Goal: Information Seeking & Learning: Learn about a topic

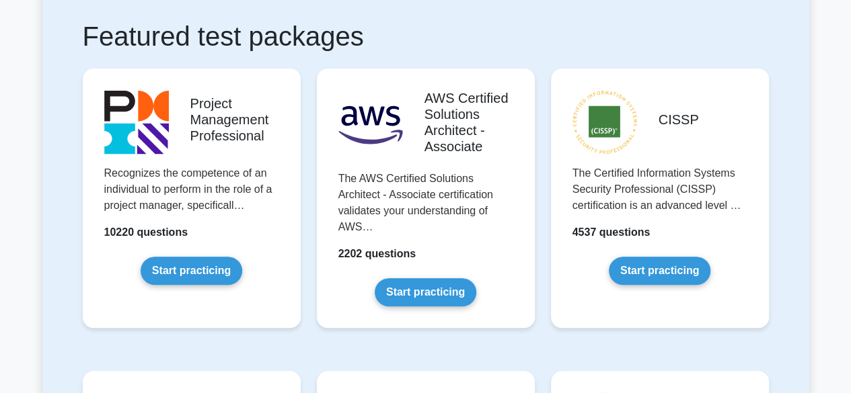
scroll to position [265, 0]
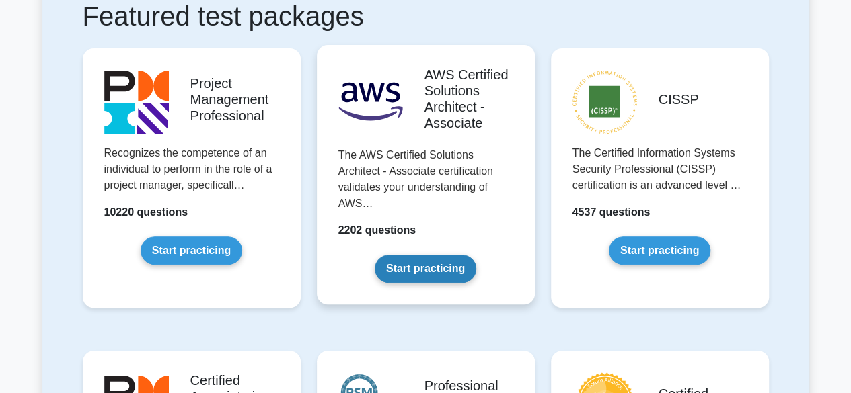
click at [443, 279] on link "Start practicing" at bounding box center [426, 269] width 102 height 28
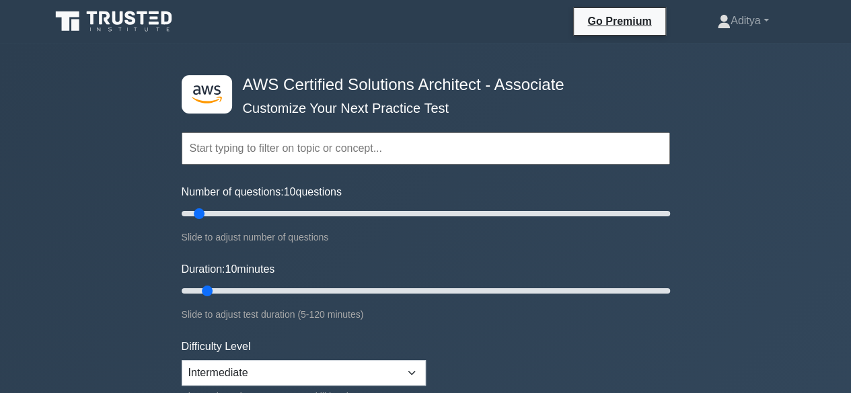
scroll to position [52, 0]
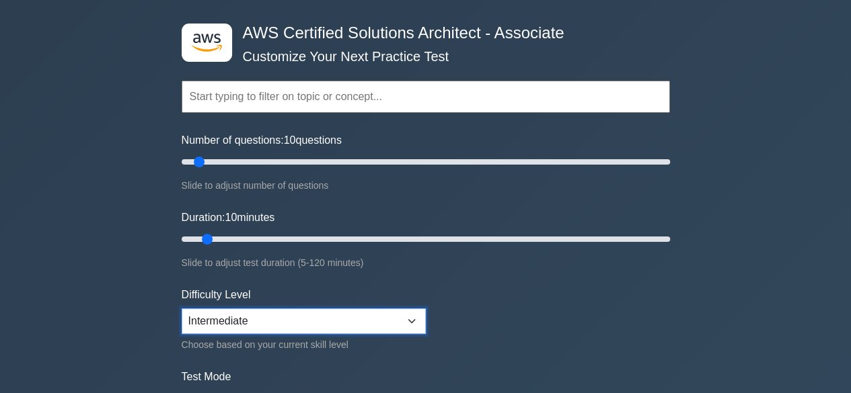
click at [381, 317] on select "Beginner Intermediate Expert" at bounding box center [304, 322] width 244 height 26
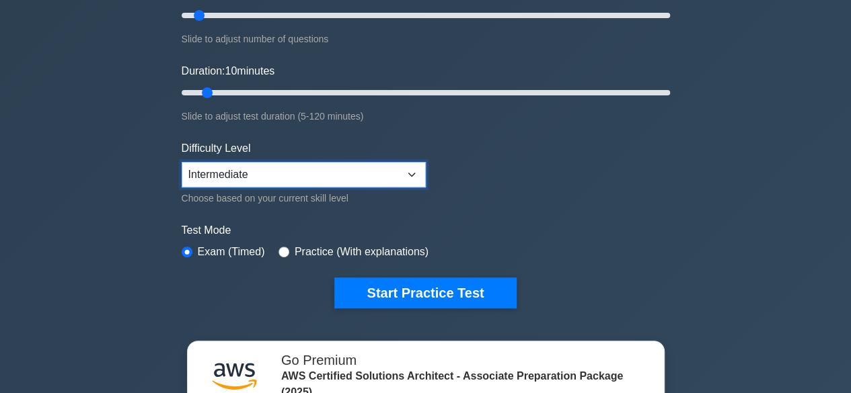
scroll to position [199, 0]
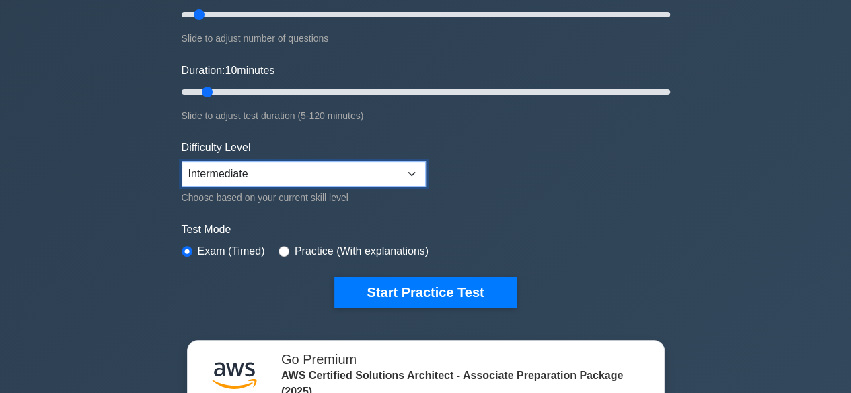
click at [299, 173] on select "Beginner Intermediate Expert" at bounding box center [304, 174] width 244 height 26
click at [182, 161] on select "Beginner Intermediate Expert" at bounding box center [304, 174] width 244 height 26
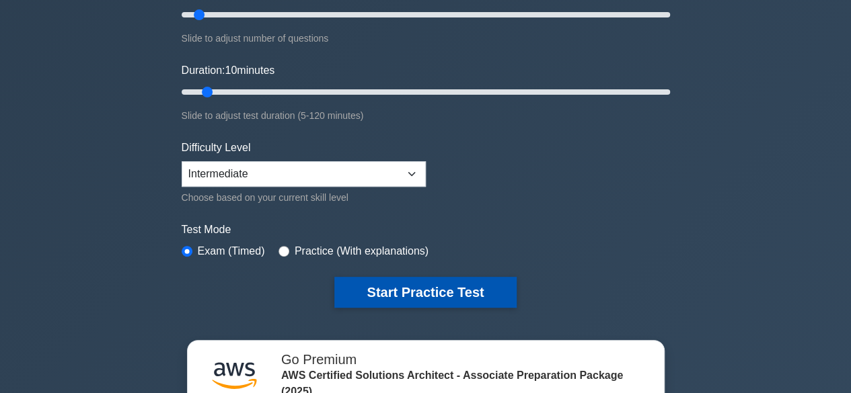
click at [399, 290] on button "Start Practice Test" at bounding box center [425, 292] width 182 height 31
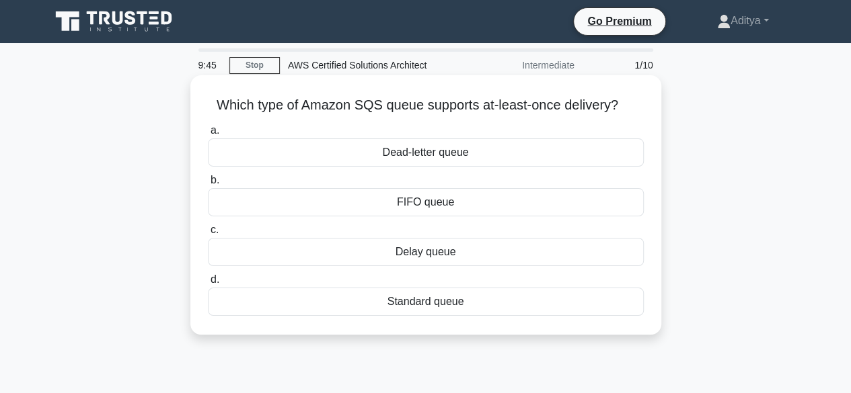
click at [348, 300] on div "Standard queue" at bounding box center [426, 302] width 436 height 28
click at [208, 284] on input "d. Standard queue" at bounding box center [208, 280] width 0 height 9
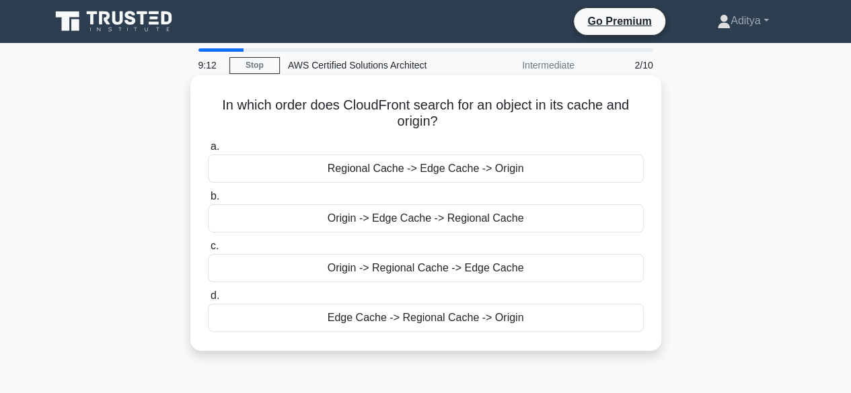
click at [395, 326] on div "Edge Cache -> Regional Cache -> Origin" at bounding box center [426, 318] width 436 height 28
click at [208, 301] on input "d. Edge Cache -> Regional Cache -> Origin" at bounding box center [208, 296] width 0 height 9
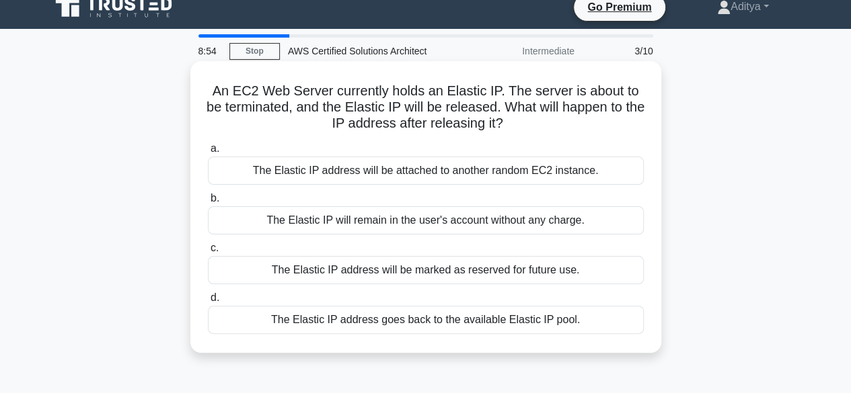
scroll to position [15, 0]
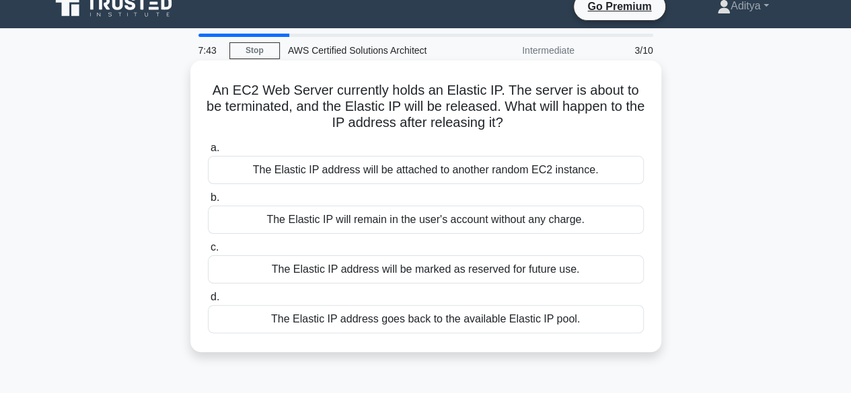
click at [449, 315] on div "The Elastic IP address goes back to the available Elastic IP pool." at bounding box center [426, 319] width 436 height 28
click at [208, 302] on input "d. The Elastic IP address goes back to the available Elastic IP pool." at bounding box center [208, 297] width 0 height 9
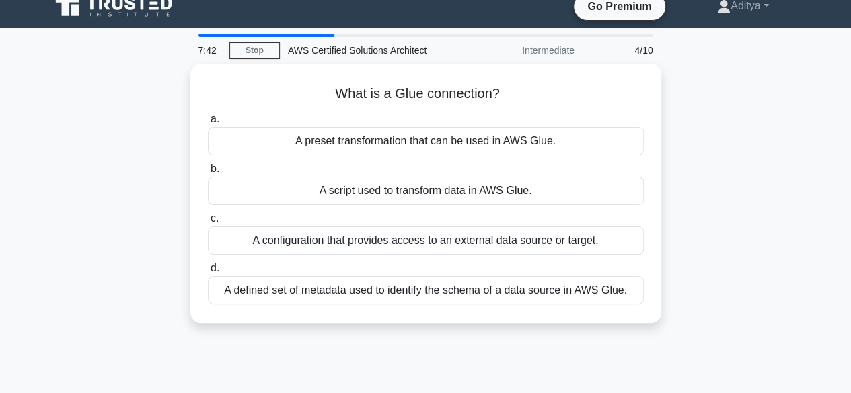
scroll to position [0, 0]
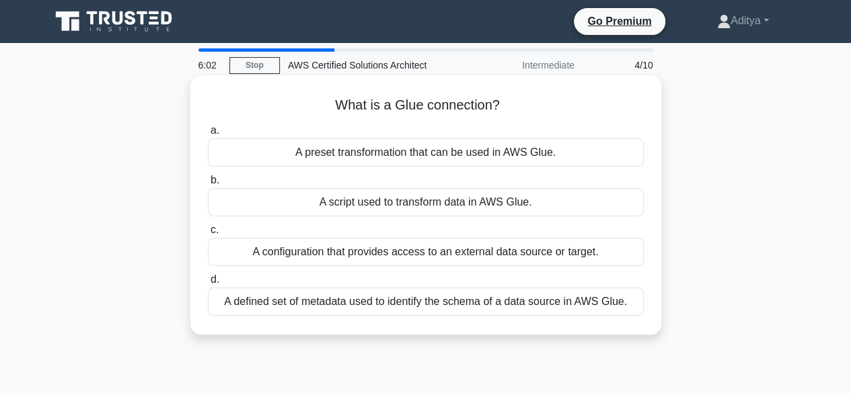
click at [347, 252] on div "A configuration that provides access to an external data source or target." at bounding box center [426, 252] width 436 height 28
click at [208, 235] on input "c. A configuration that provides access to an external data source or target." at bounding box center [208, 230] width 0 height 9
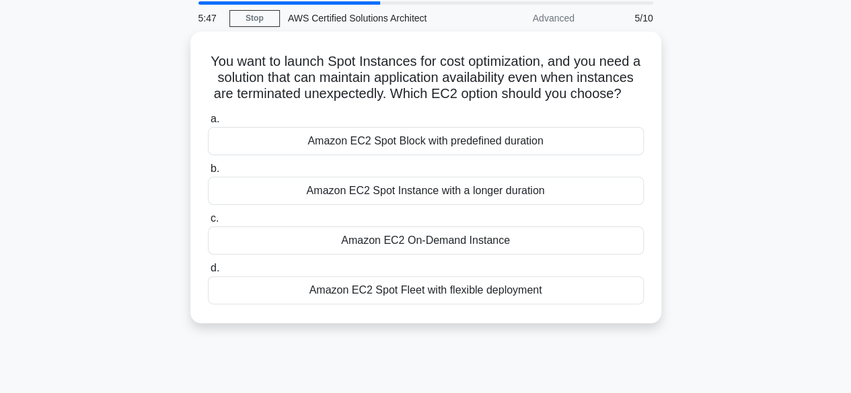
scroll to position [50, 0]
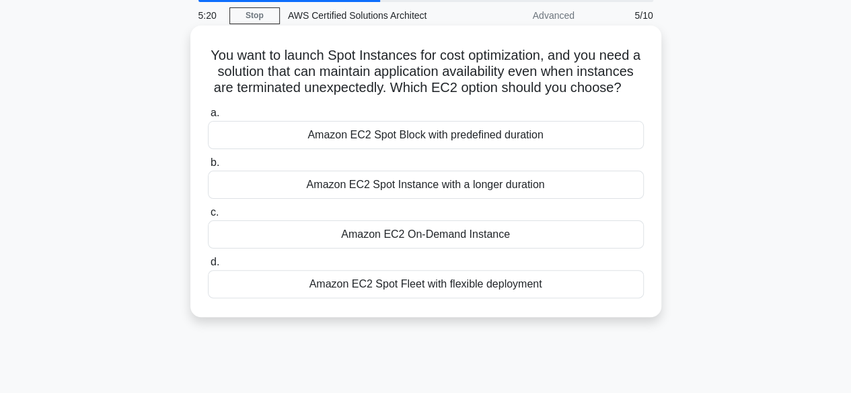
click at [384, 249] on div "Amazon EC2 On-Demand Instance" at bounding box center [426, 235] width 436 height 28
click at [208, 217] on input "c. Amazon EC2 On-Demand Instance" at bounding box center [208, 212] width 0 height 9
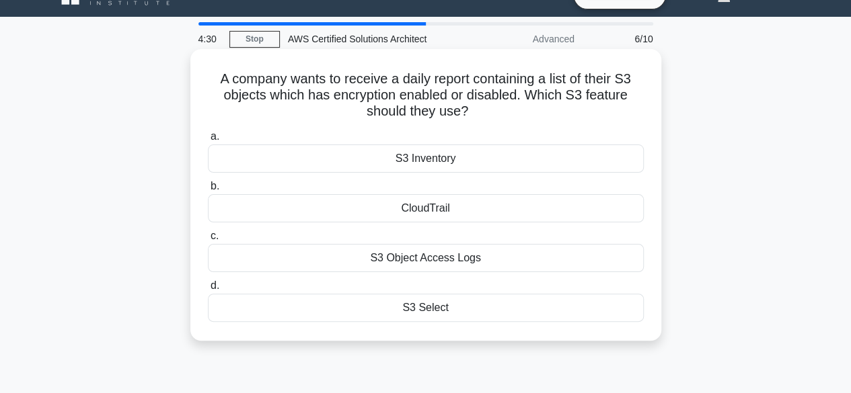
scroll to position [26, 0]
click at [491, 266] on div "S3 Object Access Logs" at bounding box center [426, 259] width 436 height 28
click at [208, 241] on input "c. S3 Object Access Logs" at bounding box center [208, 237] width 0 height 9
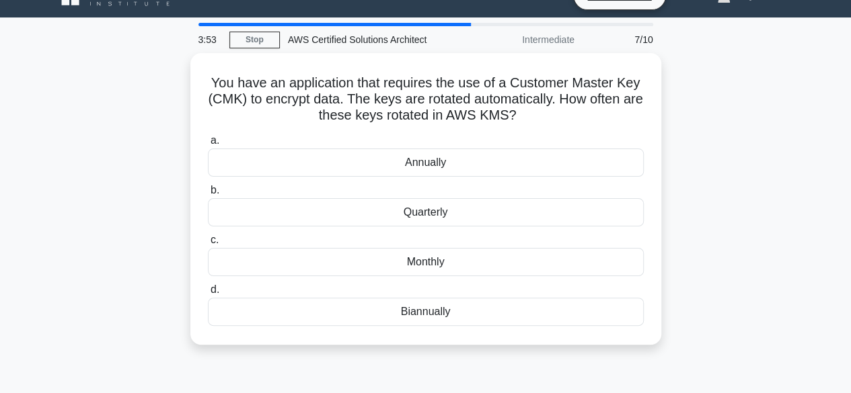
scroll to position [0, 0]
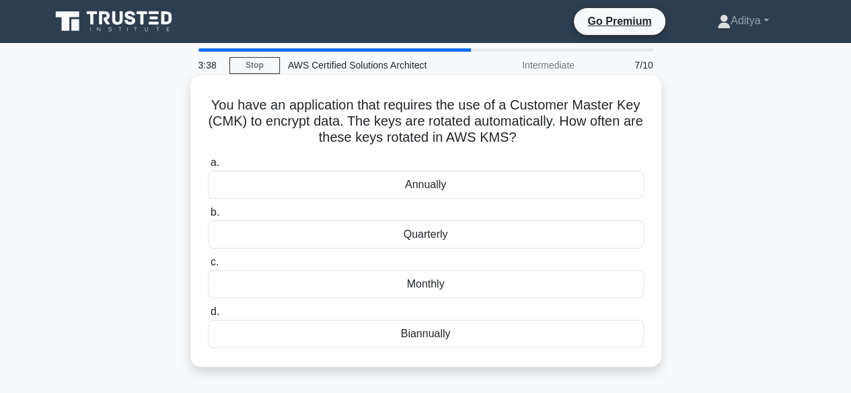
click at [494, 270] on label "c. Monthly" at bounding box center [426, 276] width 436 height 44
click at [208, 267] on input "c. Monthly" at bounding box center [208, 262] width 0 height 9
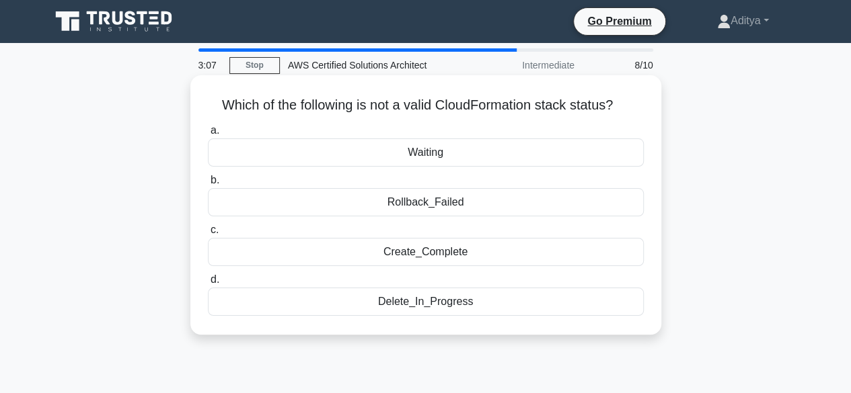
click at [427, 208] on div "Rollback_Failed" at bounding box center [426, 202] width 436 height 28
click at [208, 185] on input "b. Rollback_Failed" at bounding box center [208, 180] width 0 height 9
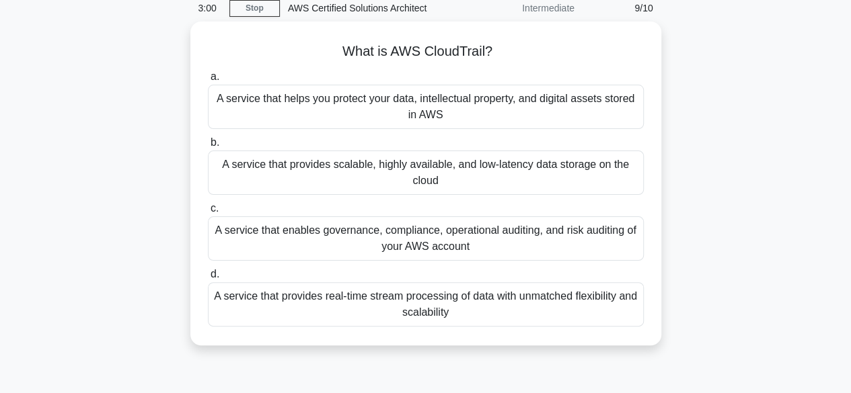
scroll to position [96, 0]
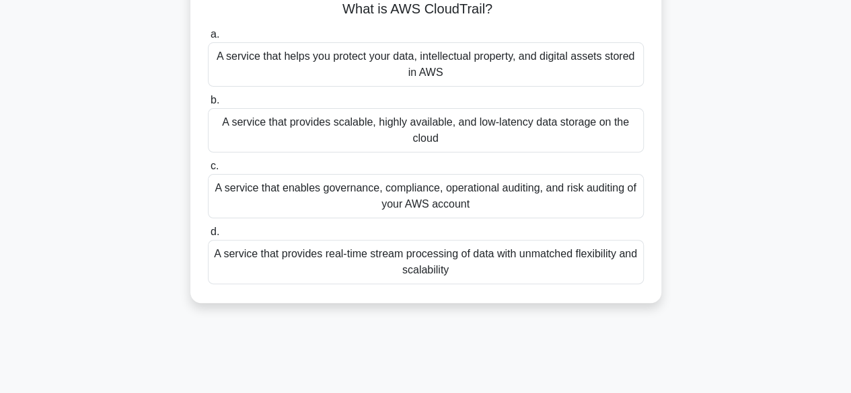
drag, startPoint x: 427, startPoint y: 208, endPoint x: 388, endPoint y: 212, distance: 39.2
click at [388, 212] on div "A service that enables governance, compliance, operational auditing, and risk a…" at bounding box center [426, 196] width 436 height 44
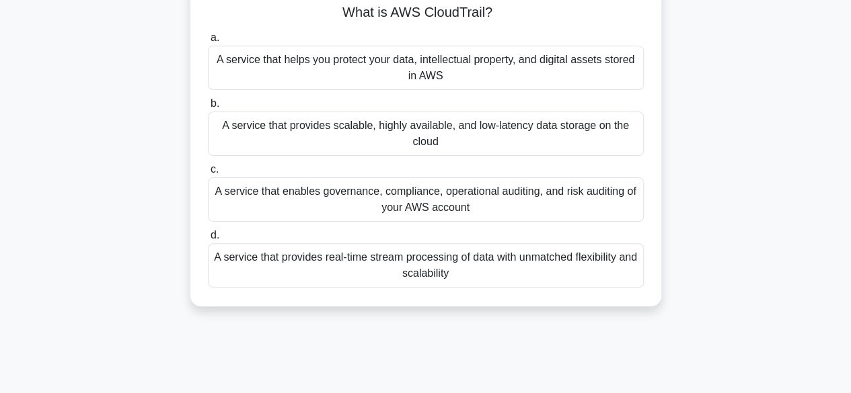
click at [87, 182] on div "What is AWS CloudTrail? .spinner_0XTQ{transform-origin:center;animation:spinner…" at bounding box center [425, 153] width 767 height 340
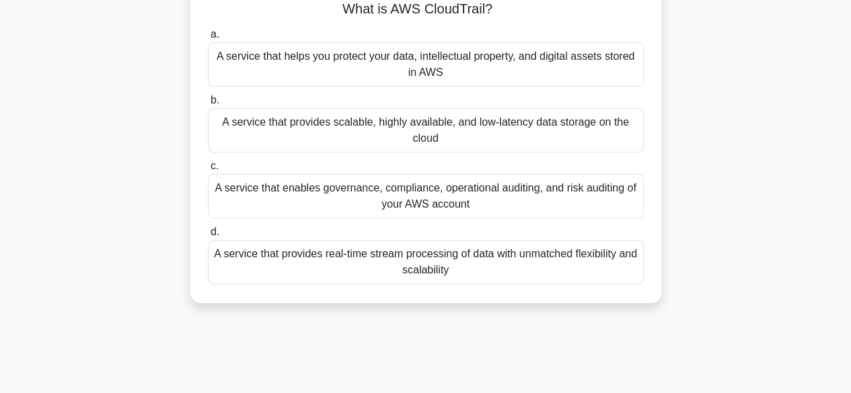
click at [307, 205] on div "A service that enables governance, compliance, operational auditing, and risk a…" at bounding box center [426, 196] width 436 height 44
click at [208, 171] on input "c. A service that enables governance, compliance, operational auditing, and ris…" at bounding box center [208, 166] width 0 height 9
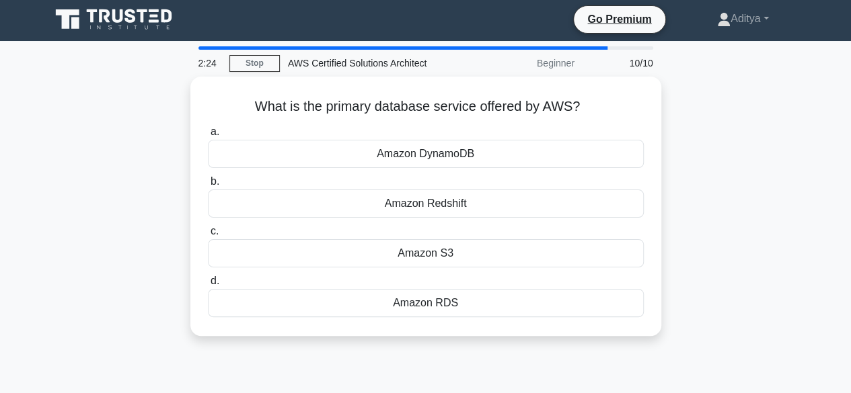
scroll to position [0, 0]
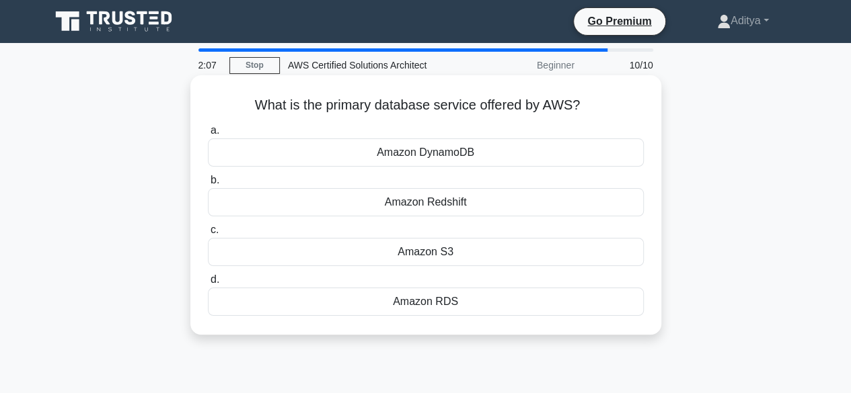
click at [395, 204] on div "Amazon Redshift" at bounding box center [426, 202] width 436 height 28
click at [208, 185] on input "b. Amazon Redshift" at bounding box center [208, 180] width 0 height 9
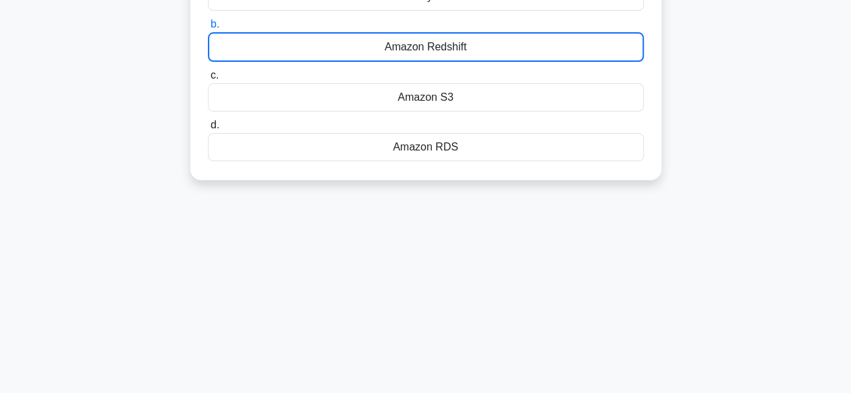
scroll to position [157, 0]
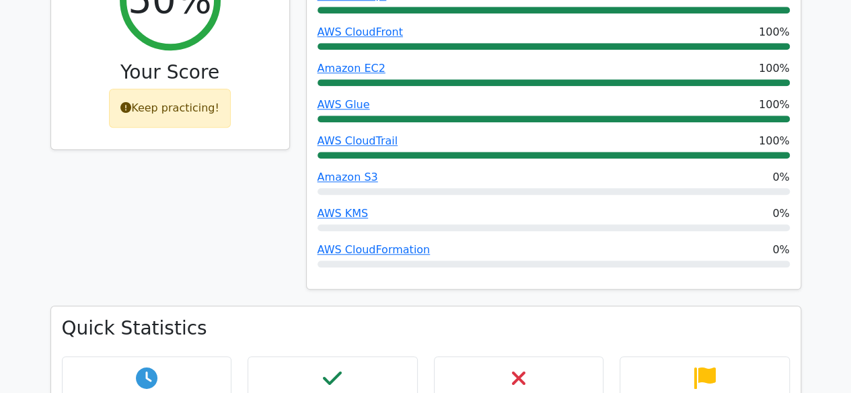
scroll to position [613, 0]
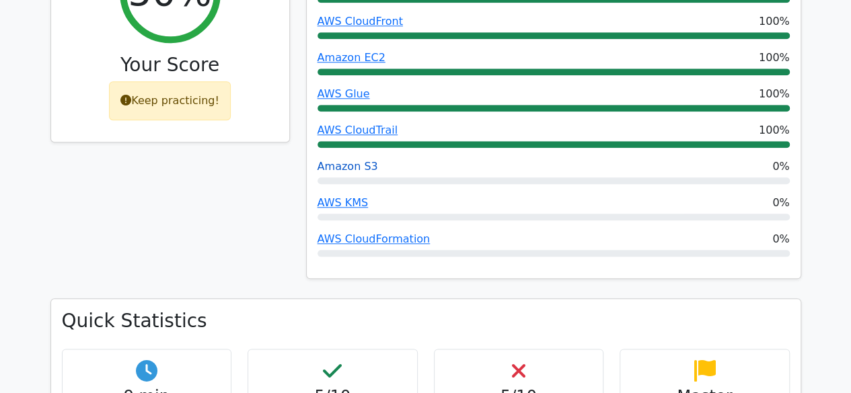
click at [333, 160] on link "Amazon S3" at bounding box center [347, 166] width 61 height 13
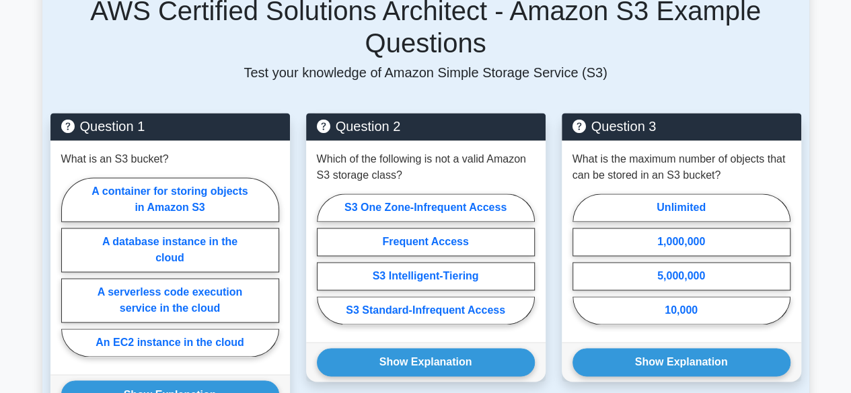
scroll to position [909, 0]
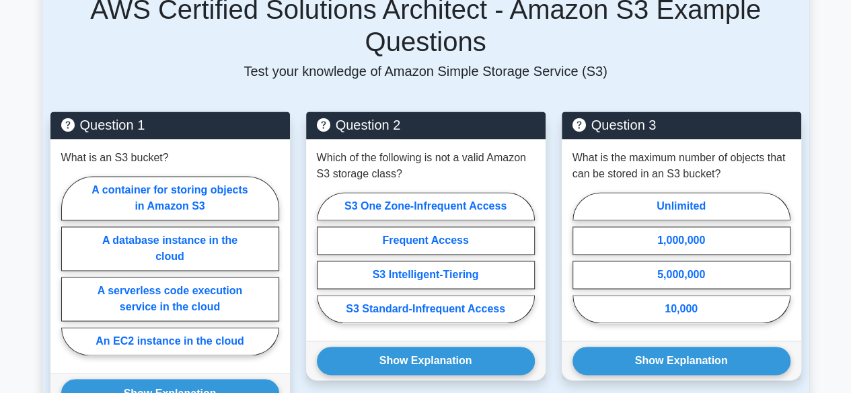
click at [333, 150] on p "Which of the following is not a valid Amazon S3 storage class?" at bounding box center [426, 166] width 218 height 32
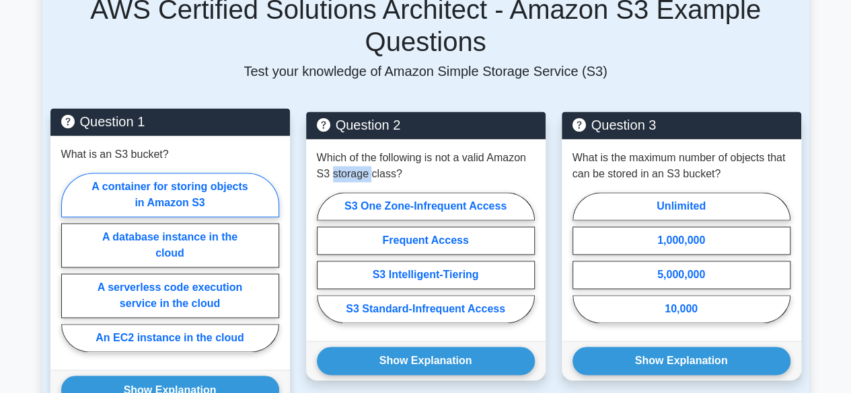
click at [111, 173] on label "A container for storing objects in Amazon S3" at bounding box center [170, 195] width 218 height 44
click at [70, 262] on input "A container for storing objects in Amazon S3" at bounding box center [65, 266] width 9 height 9
radio input "true"
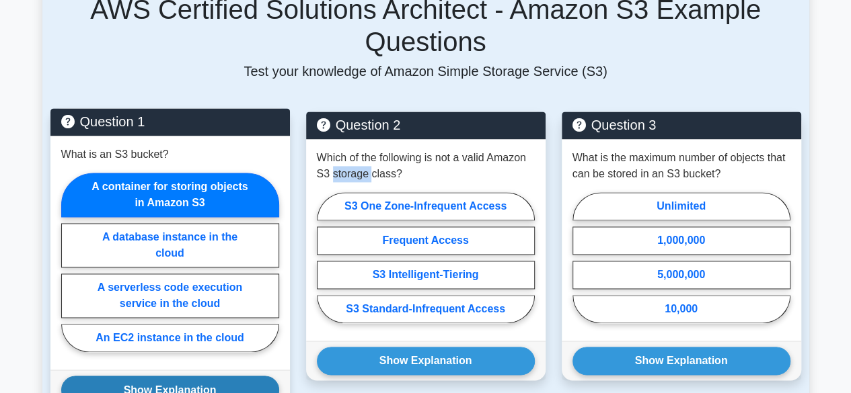
click at [174, 376] on button "Show Explanation" at bounding box center [170, 390] width 218 height 28
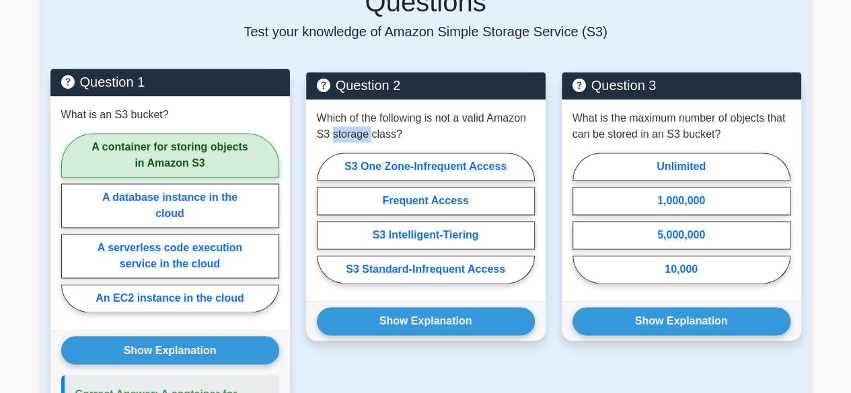
scroll to position [970, 0]
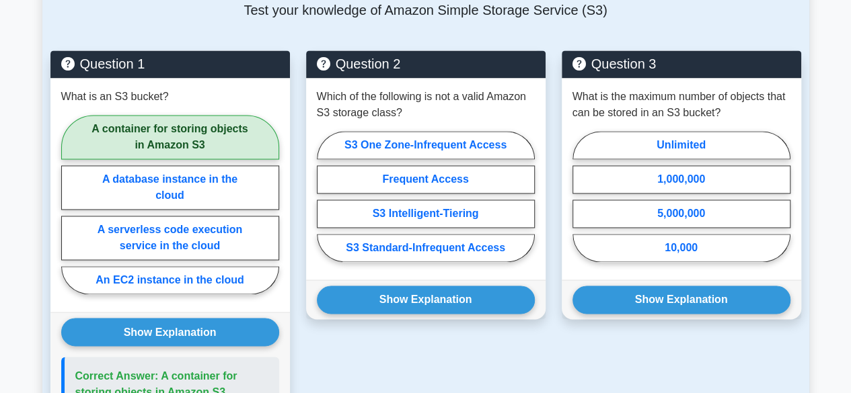
click at [459, 362] on div "Question 2 Which of the following is not a valid Amazon S3 storage class? S3 On…" at bounding box center [426, 297] width 256 height 495
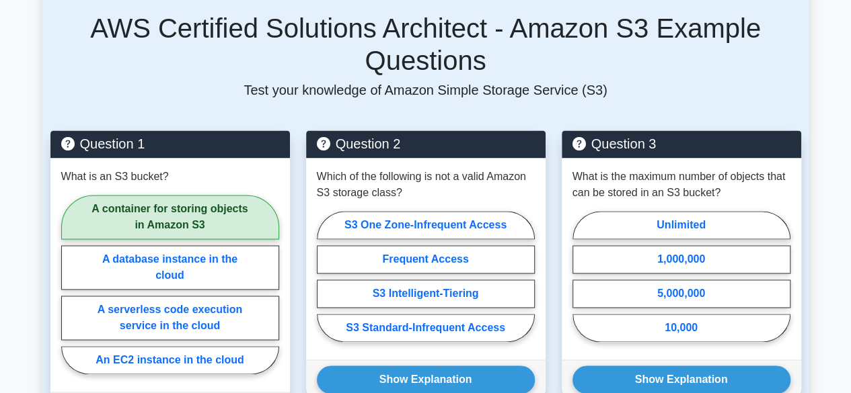
scroll to position [892, 0]
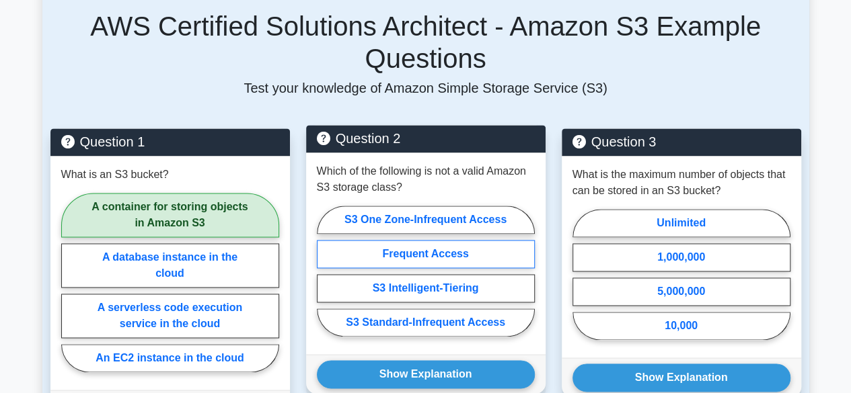
click at [395, 240] on label "Frequent Access" at bounding box center [426, 254] width 218 height 28
click at [325, 271] on input "Frequent Access" at bounding box center [321, 275] width 9 height 9
radio input "true"
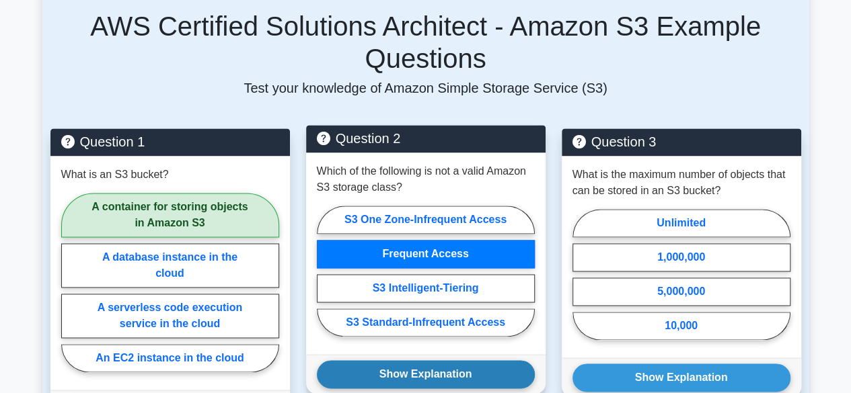
click at [421, 360] on button "Show Explanation" at bounding box center [426, 374] width 218 height 28
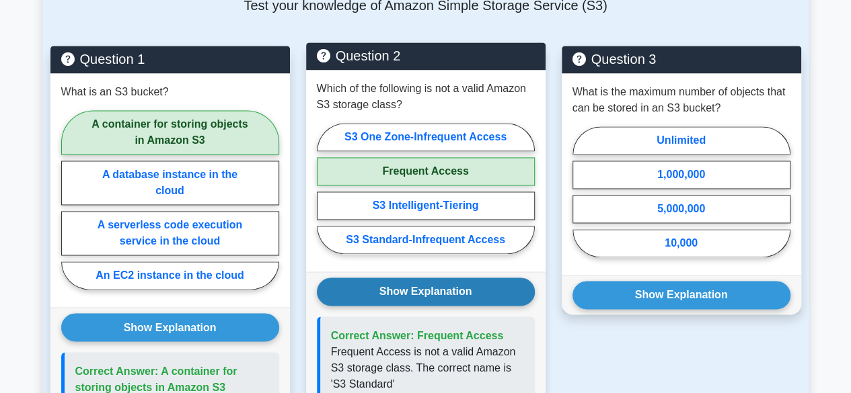
scroll to position [976, 0]
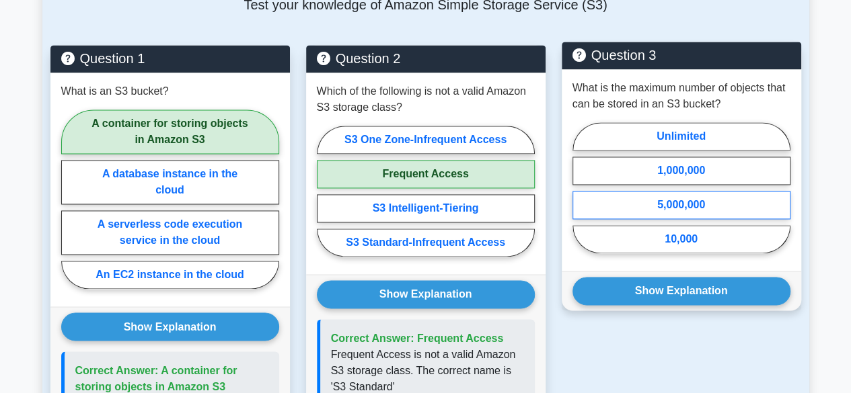
click at [670, 191] on label "5,000,000" at bounding box center [681, 205] width 218 height 28
click at [581, 188] on input "5,000,000" at bounding box center [576, 192] width 9 height 9
radio input "true"
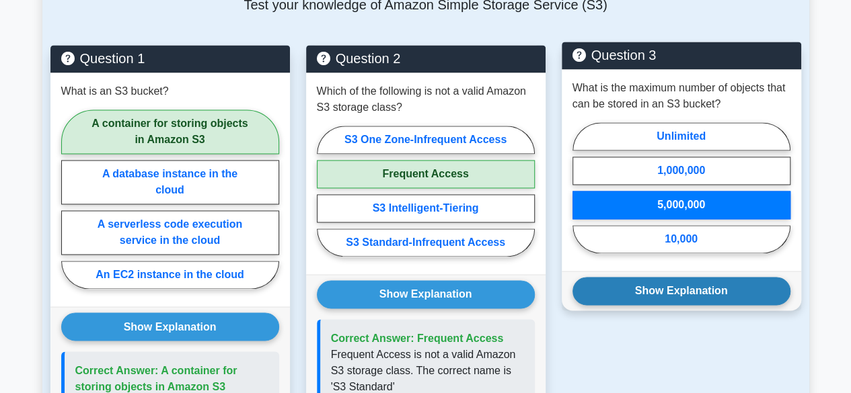
click at [668, 277] on button "Show Explanation" at bounding box center [681, 291] width 218 height 28
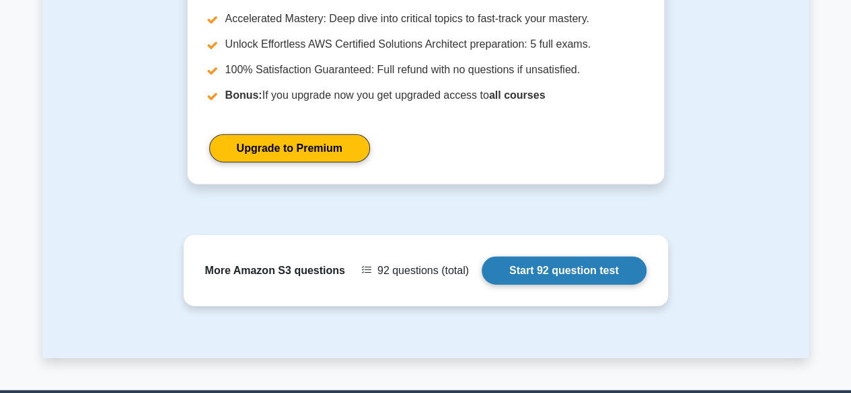
scroll to position [1634, 0]
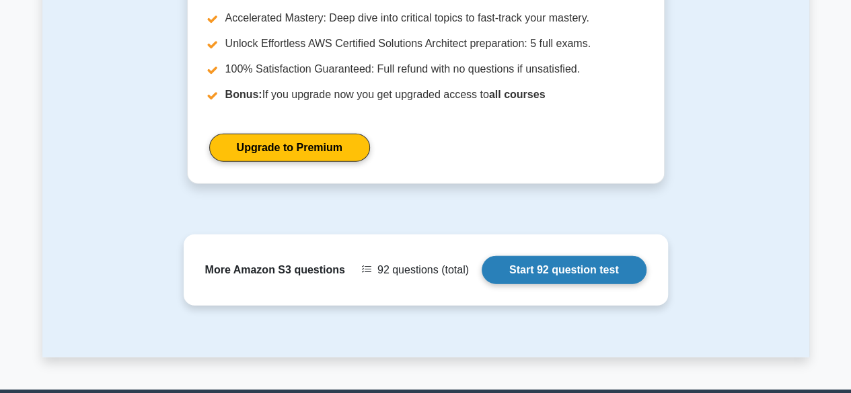
click at [531, 256] on link "Start 92 question test" at bounding box center [563, 270] width 165 height 28
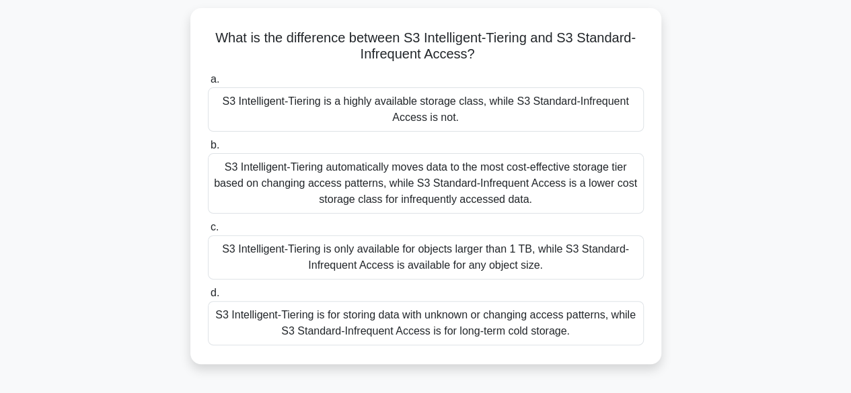
scroll to position [87, 0]
